Goal: Navigation & Orientation: Understand site structure

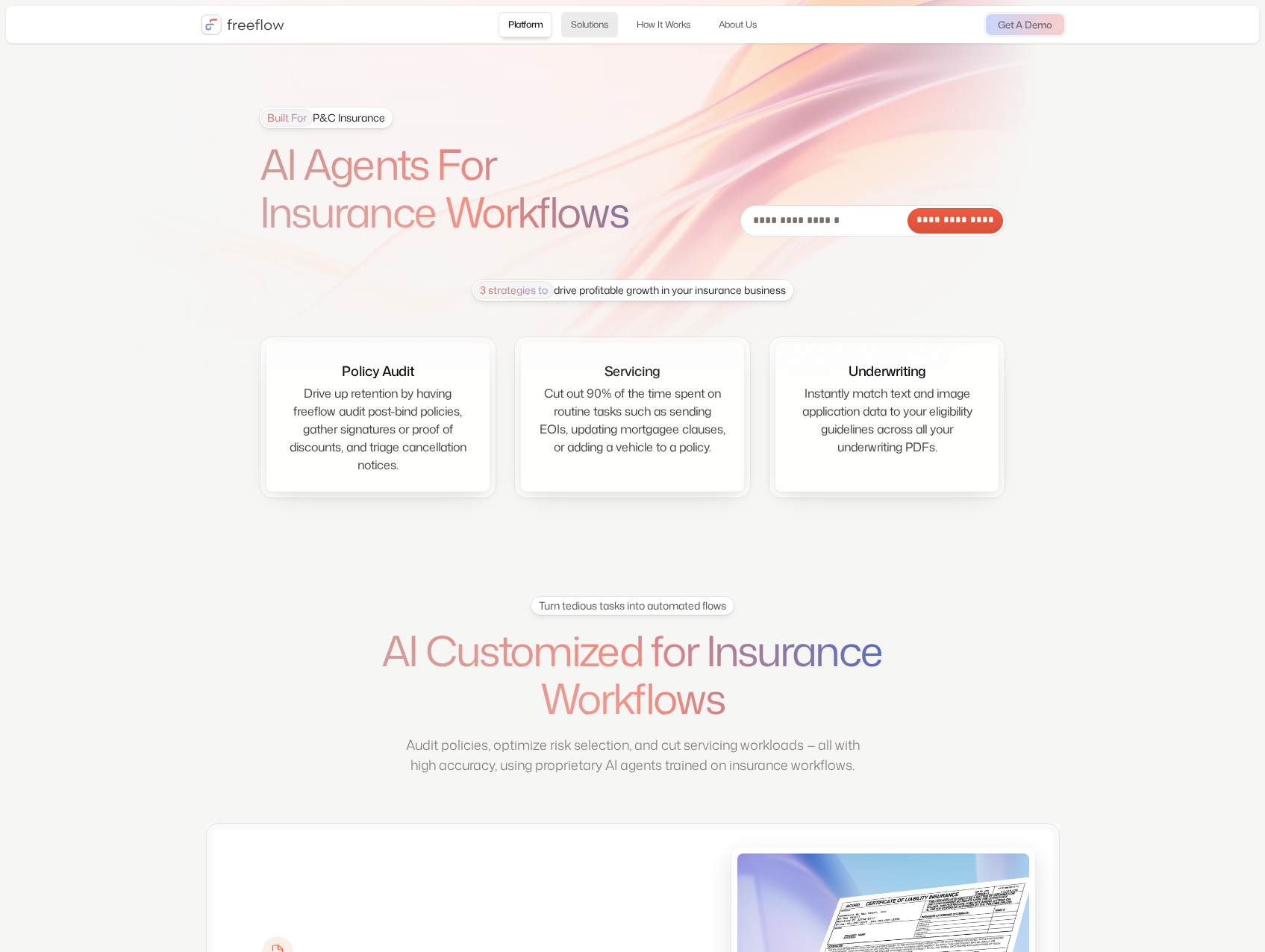
click at [593, 18] on link "Solutions" at bounding box center [589, 25] width 56 height 25
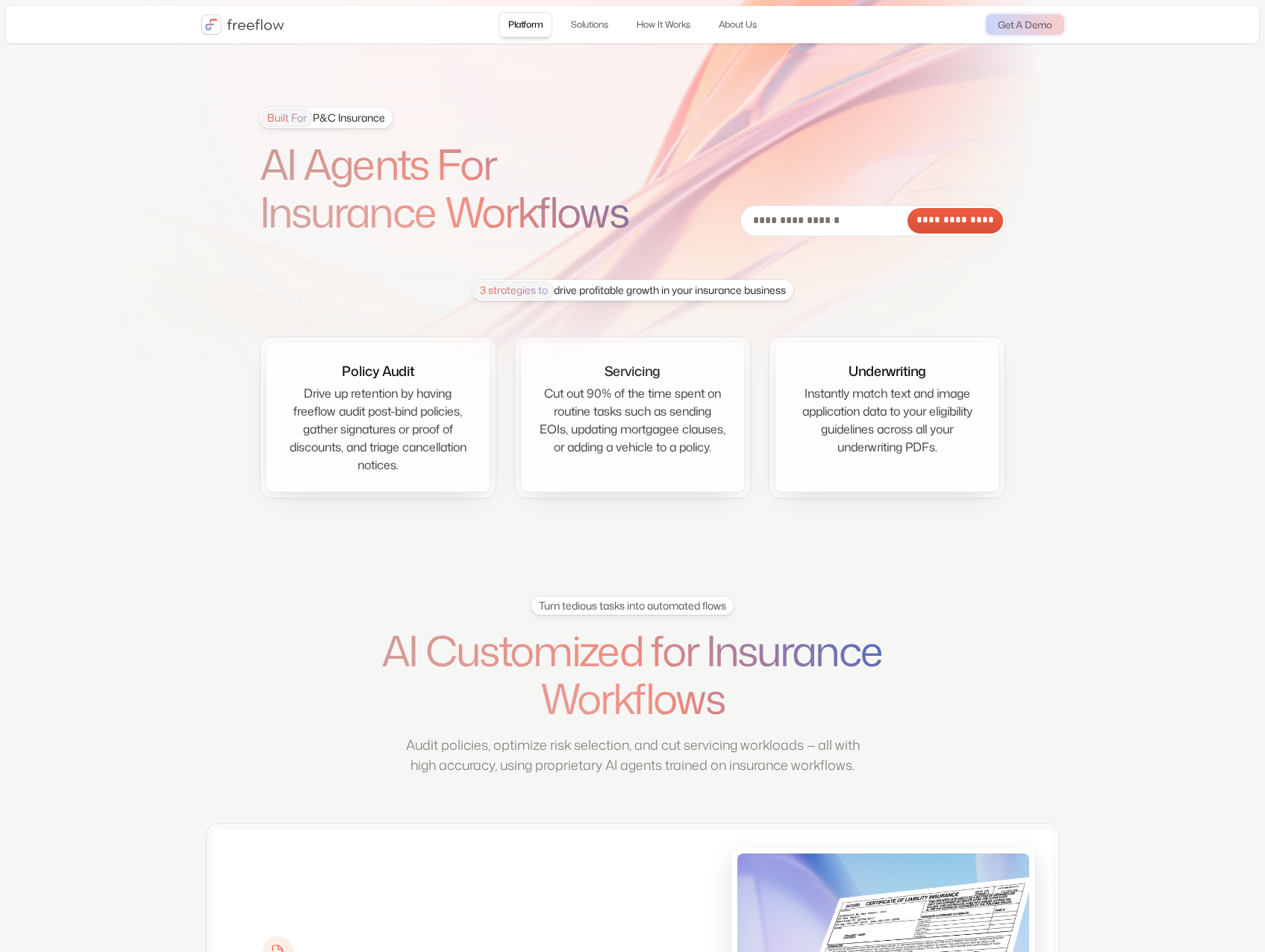
click at [521, 17] on link "Platform" at bounding box center [525, 25] width 54 height 25
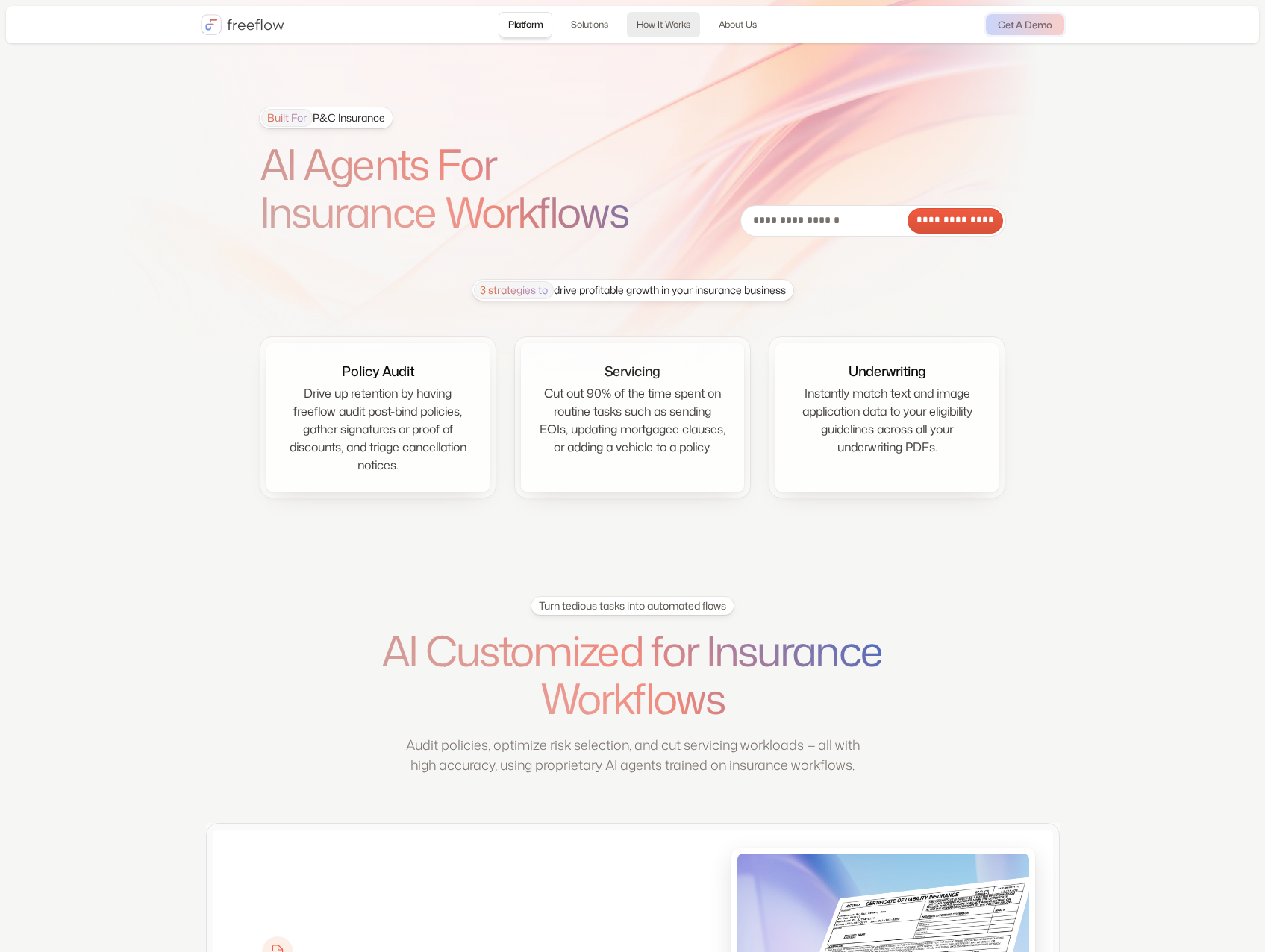
click at [640, 25] on link "How It Works" at bounding box center [663, 25] width 73 height 25
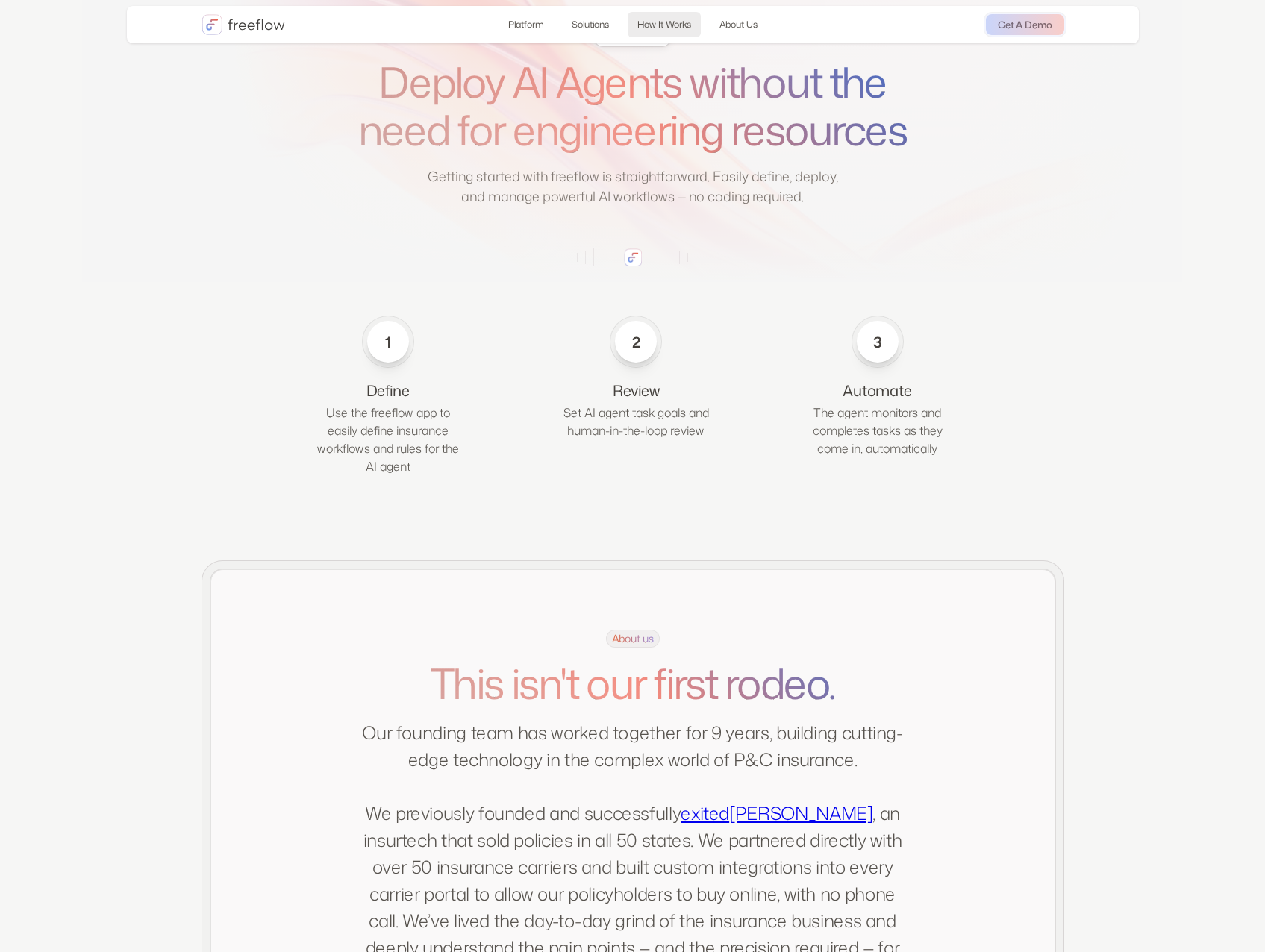
scroll to position [2324, 0]
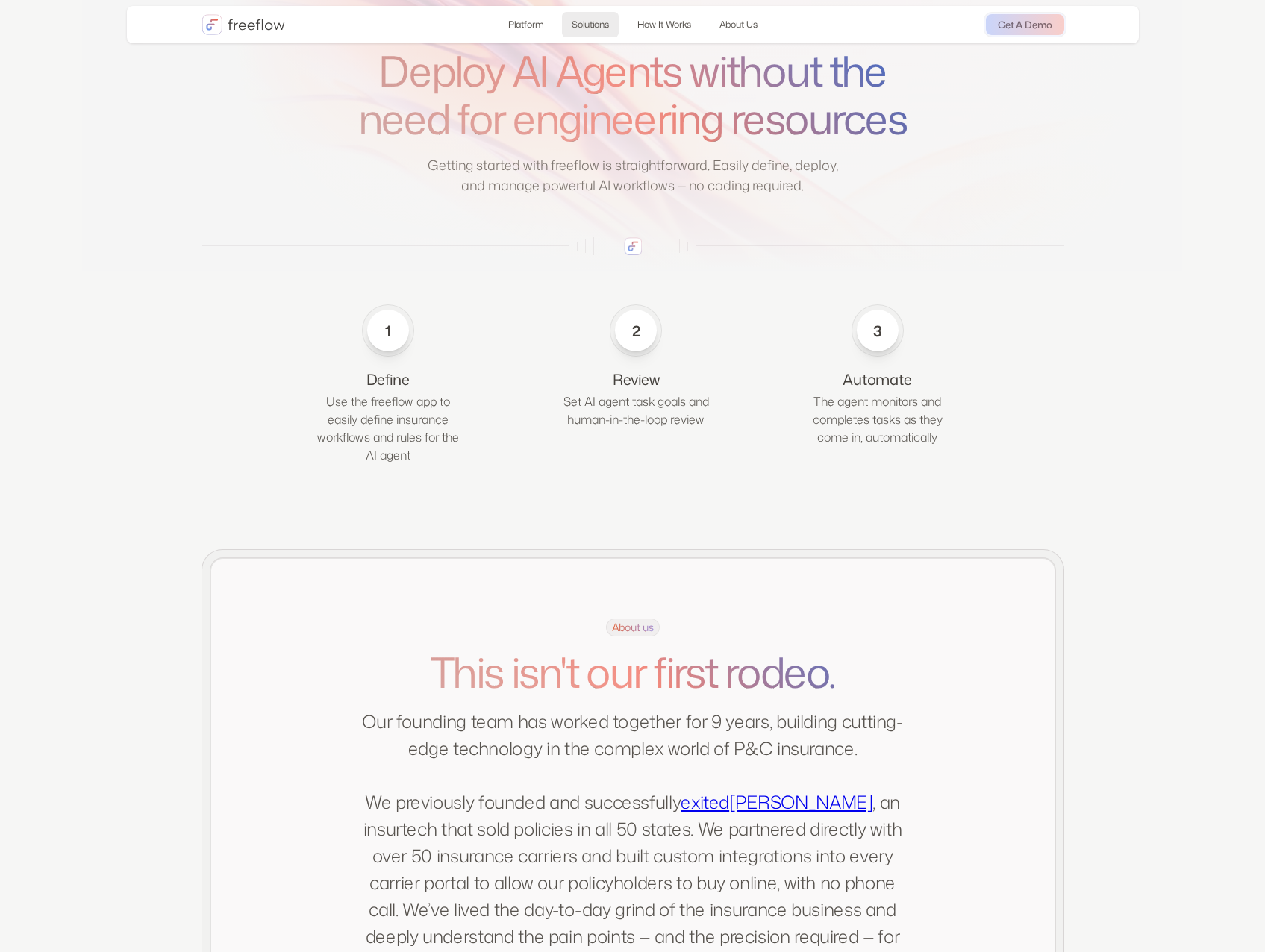
click at [596, 19] on link "Solutions" at bounding box center [590, 25] width 56 height 25
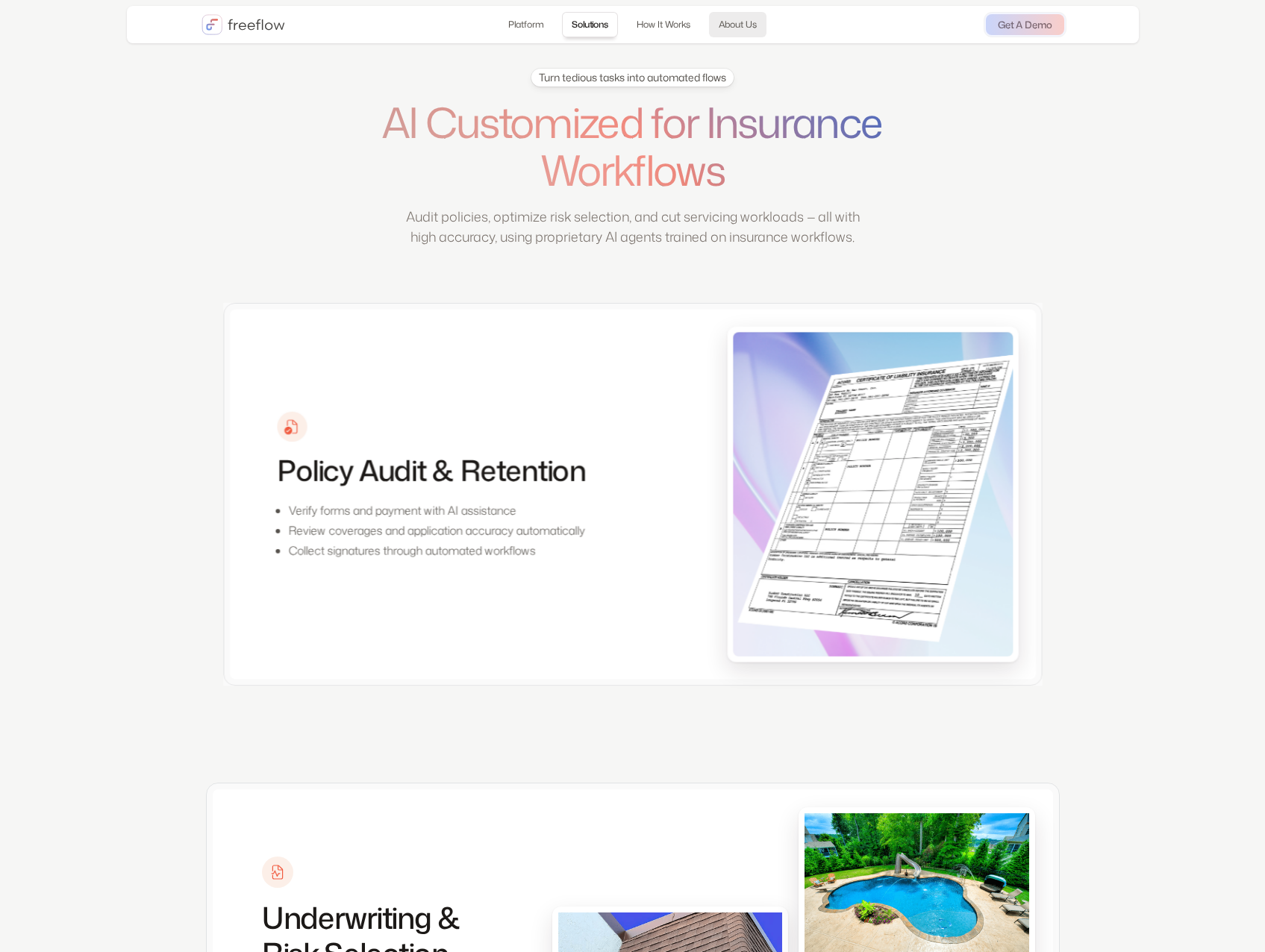
click at [740, 26] on link "About Us" at bounding box center [737, 25] width 57 height 25
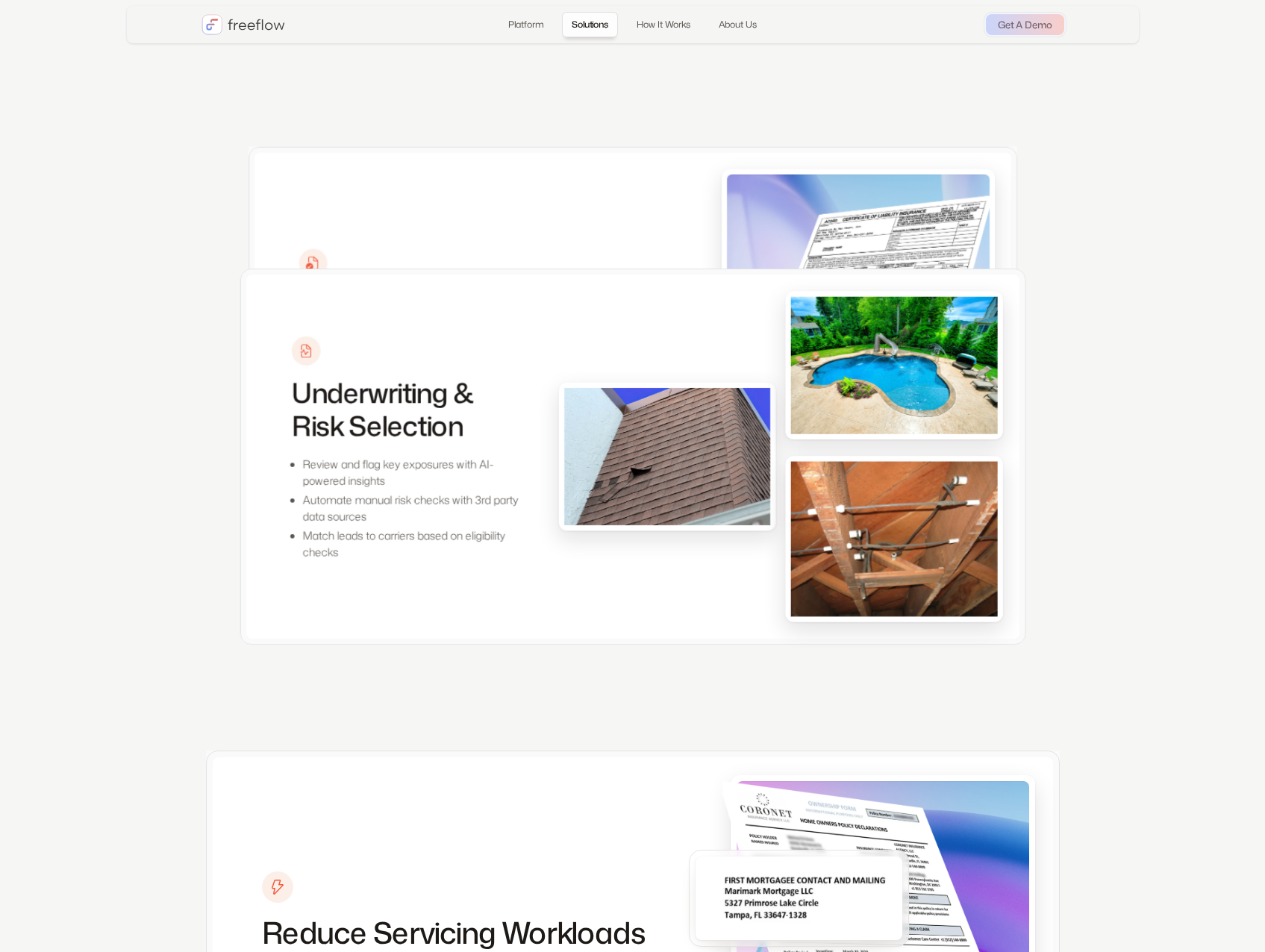
scroll to position [709, 0]
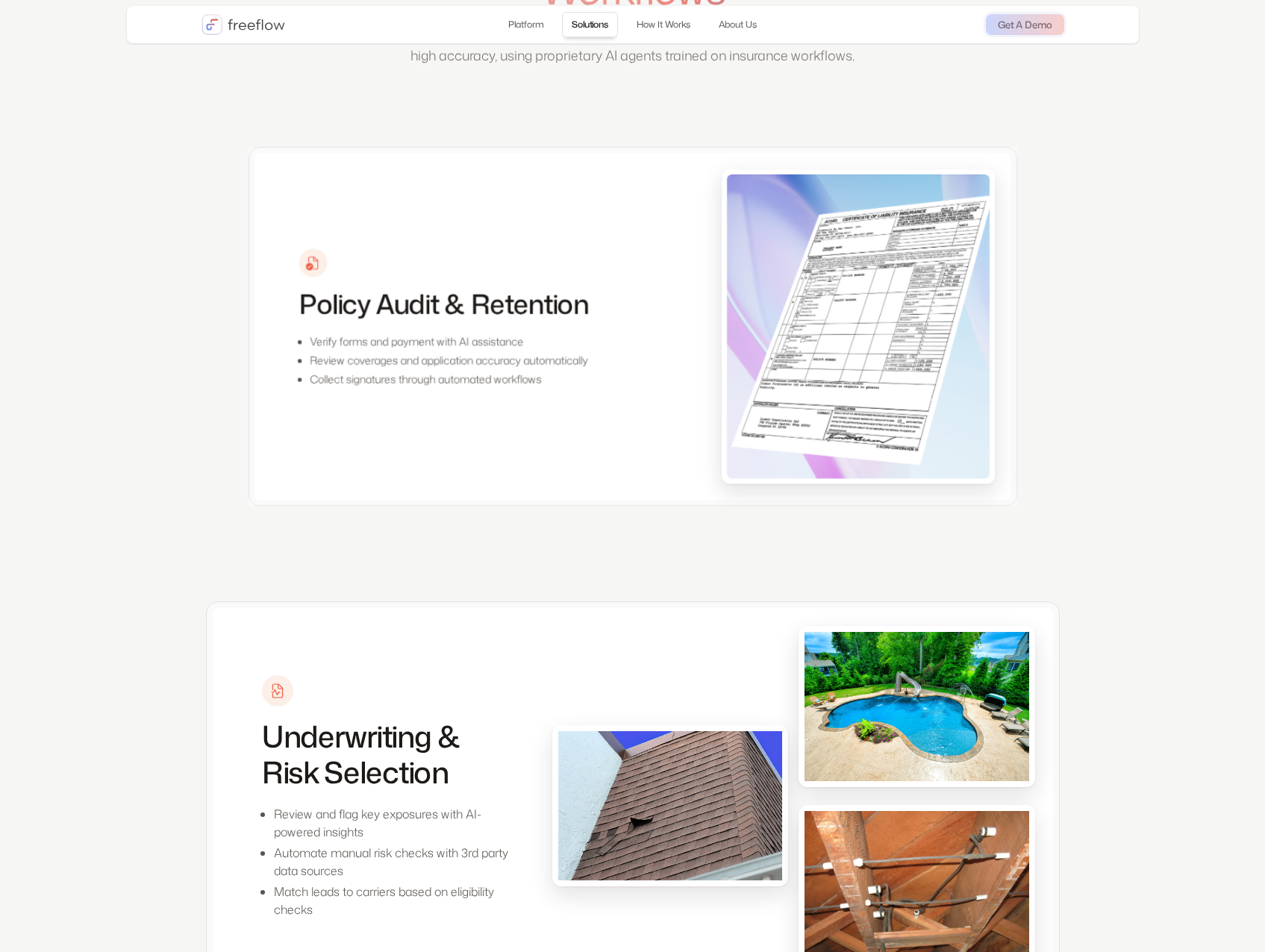
scroll to position [566, 0]
